Goal: Find specific page/section: Find specific page/section

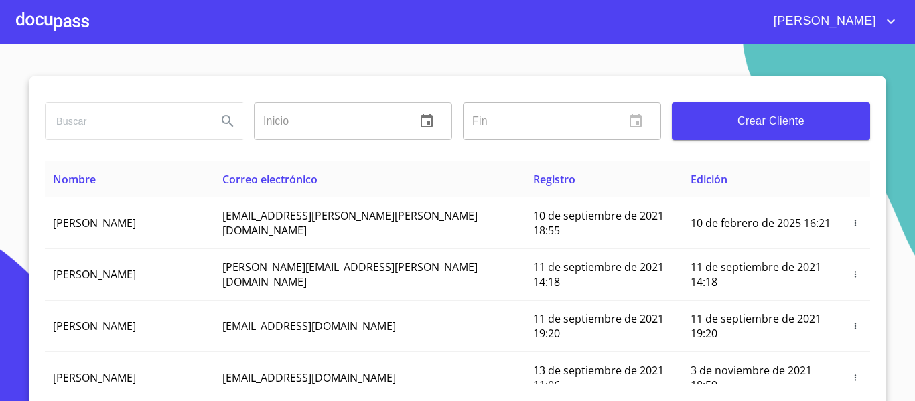
click at [68, 27] on div at bounding box center [52, 21] width 73 height 43
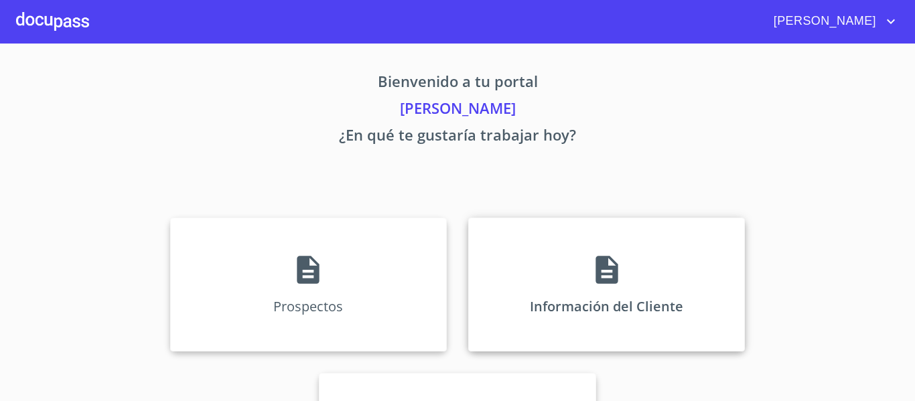
click at [514, 269] on div "Información del Cliente" at bounding box center [606, 285] width 277 height 134
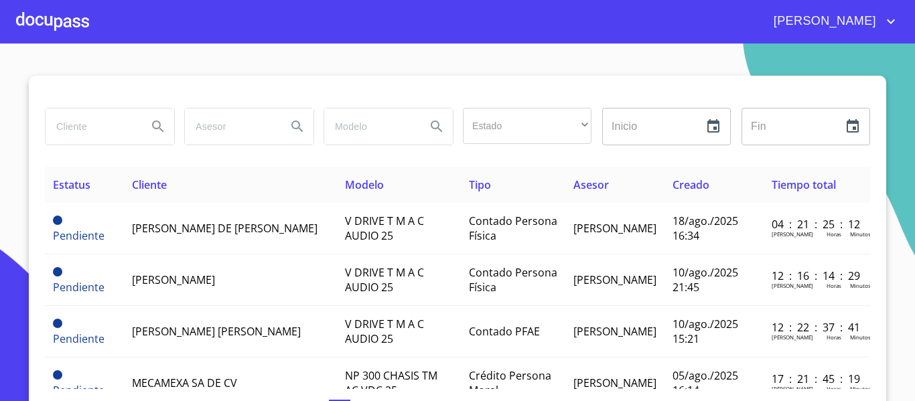
click at [69, 129] on input "search" at bounding box center [91, 127] width 91 height 36
type input "GESA"
click at [150, 121] on icon "Search" at bounding box center [158, 127] width 16 height 16
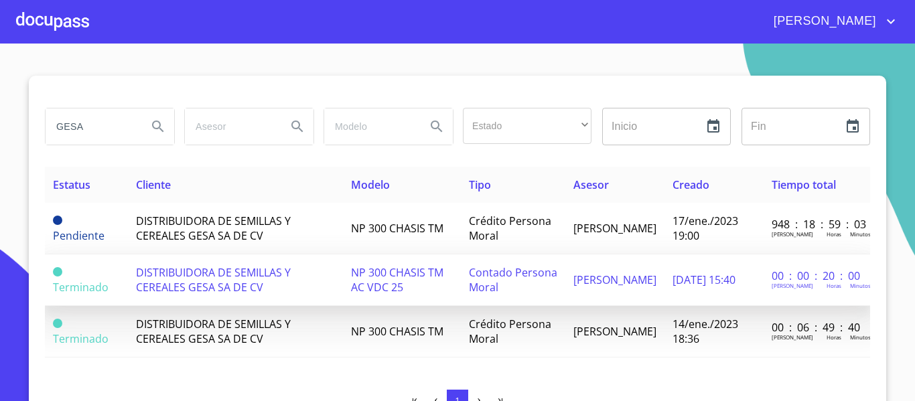
click at [234, 284] on td "DISTRIBUIDORA DE SEMILLAS Y CEREALES GESA SA DE CV" at bounding box center [235, 281] width 215 height 52
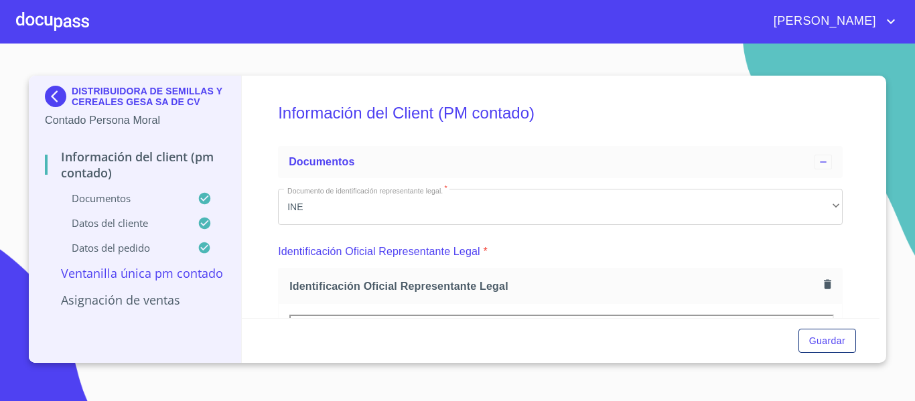
scroll to position [201, 0]
